Goal: Task Accomplishment & Management: Manage account settings

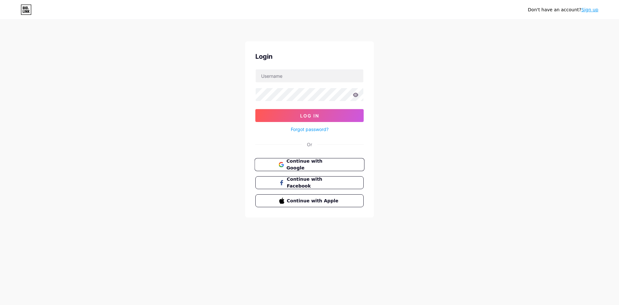
click at [326, 165] on span "Continue with Google" at bounding box center [313, 165] width 54 height 14
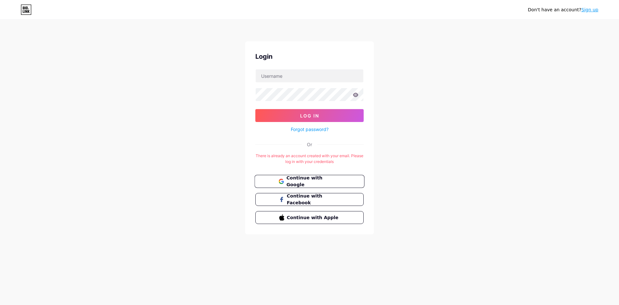
click at [340, 179] on span "Continue with Google" at bounding box center [313, 182] width 54 height 14
click at [27, 7] on icon at bounding box center [27, 7] width 2 height 3
